Goal: Transaction & Acquisition: Purchase product/service

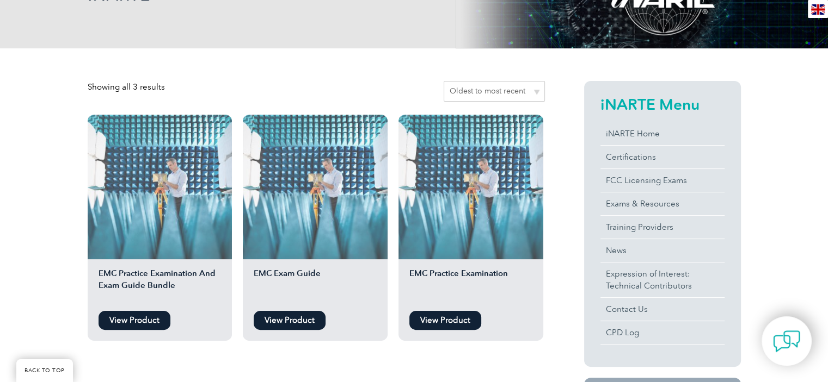
scroll to position [198, 0]
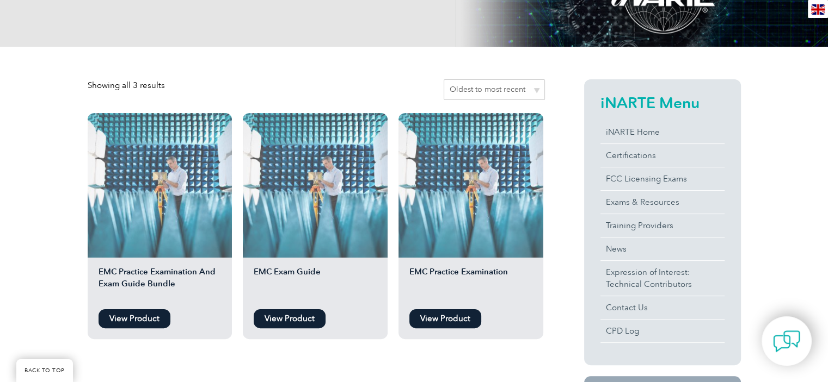
click at [138, 322] on link "View Product" at bounding box center [134, 319] width 72 height 19
click at [292, 319] on link "View Product" at bounding box center [290, 319] width 72 height 19
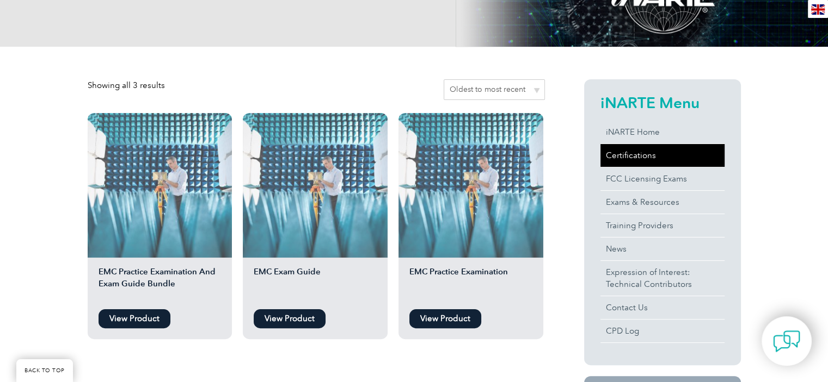
click at [634, 151] on link "Certifications" at bounding box center [662, 155] width 124 height 23
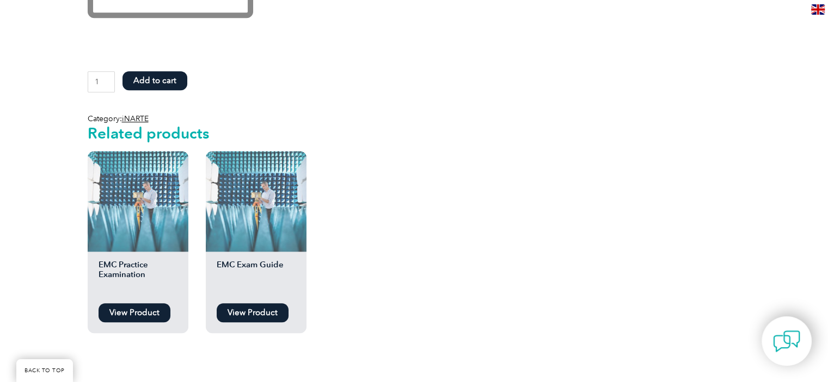
scroll to position [958, 0]
